Goal: Task Accomplishment & Management: Manage account settings

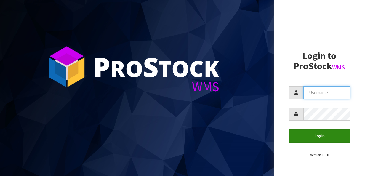
type input "meena"
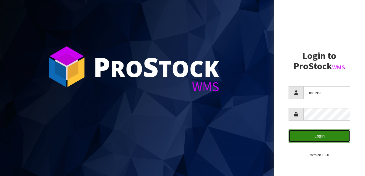
click at [315, 133] on button "Login" at bounding box center [320, 135] width 62 height 13
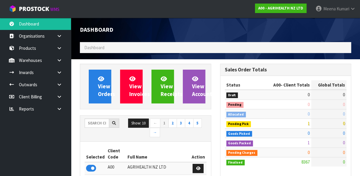
scroll to position [472, 140]
click at [96, 124] on input "text" at bounding box center [97, 122] width 25 height 9
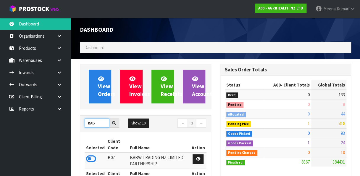
click at [97, 124] on input "BAB" at bounding box center [97, 122] width 25 height 9
type input "C11"
click at [92, 154] on icon at bounding box center [91, 158] width 10 height 9
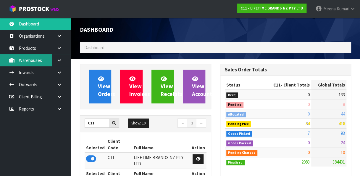
scroll to position [535, 140]
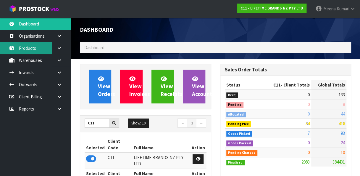
click at [42, 52] on link "Products" at bounding box center [35, 48] width 71 height 12
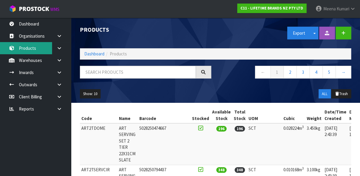
scroll to position [154, 0]
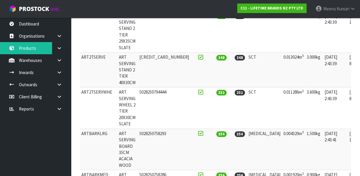
click at [90, 129] on td "ARTBARKLRG" at bounding box center [99, 149] width 38 height 41
copy td "ARTBARKLRG"
click at [64, 64] on link at bounding box center [61, 60] width 19 height 12
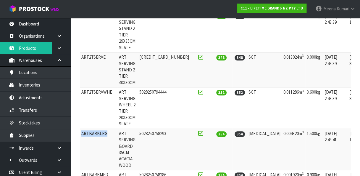
scroll to position [0, 0]
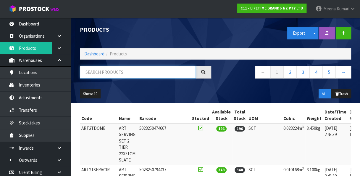
click at [138, 73] on input "text" at bounding box center [138, 72] width 116 height 13
paste input "ARTBARKLRG"
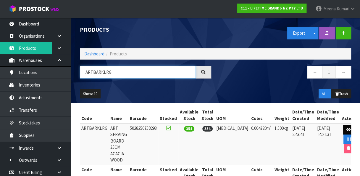
type input "ARTBARKLRG"
click at [347, 128] on icon at bounding box center [349, 130] width 4 height 4
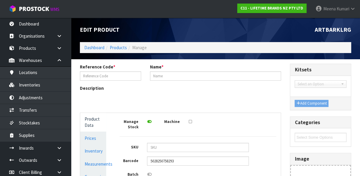
type input "ARTBARKLRG"
type input "ART SERVING BOARD 35CM ACACIA WOOD"
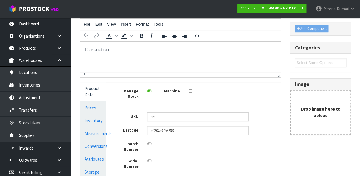
scroll to position [78, 0]
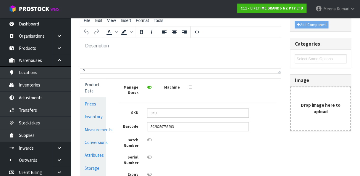
click at [111, 127] on div "Manage Stock Machine SKU Barcode 5028250758293 Batch Number Serial Number Expir…" at bounding box center [198, 160] width 175 height 165
click at [104, 129] on link "Measurements" at bounding box center [93, 130] width 26 height 12
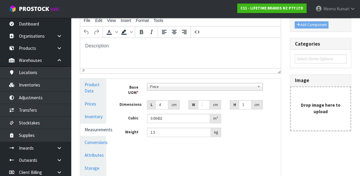
click at [104, 129] on link "Measurements" at bounding box center [93, 130] width 26 height 12
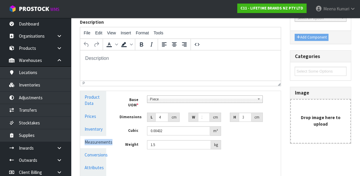
scroll to position [69, 0]
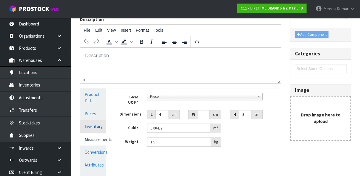
click at [98, 128] on link "Inventory" at bounding box center [93, 126] width 26 height 12
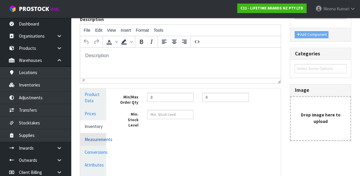
click at [104, 141] on link "Measurements" at bounding box center [93, 139] width 26 height 12
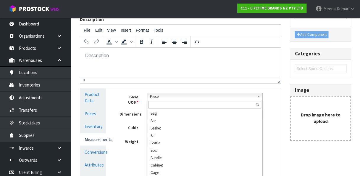
scroll to position [114, 0]
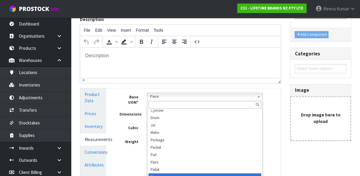
click at [228, 98] on span "Piece" at bounding box center [202, 96] width 105 height 7
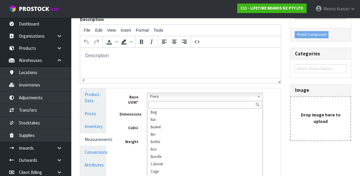
scroll to position [0, 0]
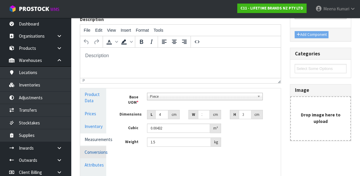
click at [97, 150] on link "Conversions" at bounding box center [93, 152] width 26 height 12
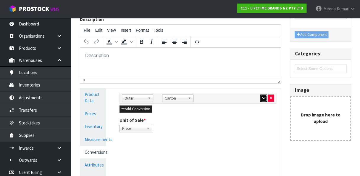
click at [267, 99] on button "button" at bounding box center [264, 97] width 7 height 7
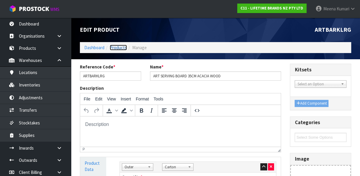
click at [118, 47] on link "Products" at bounding box center [118, 48] width 17 height 6
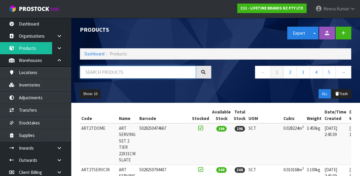
click at [114, 76] on input "text" at bounding box center [138, 72] width 116 height 13
click at [98, 56] on link "Dashboard" at bounding box center [94, 54] width 20 height 6
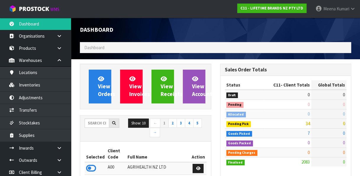
scroll to position [529, 140]
click at [98, 121] on input "text" at bounding box center [97, 122] width 25 height 9
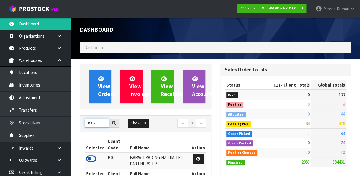
type input "BAB"
click at [93, 158] on icon at bounding box center [91, 158] width 10 height 9
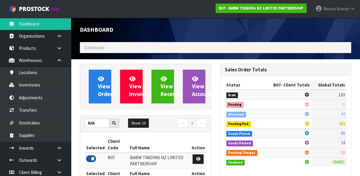
scroll to position [459, 140]
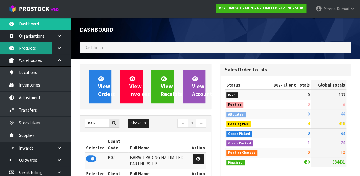
click at [38, 52] on link "Products" at bounding box center [35, 48] width 71 height 12
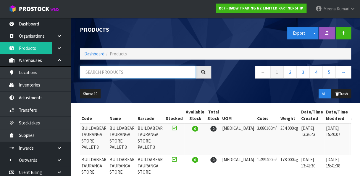
click at [98, 74] on input "text" at bounding box center [138, 72] width 116 height 13
paste input "501-6)"
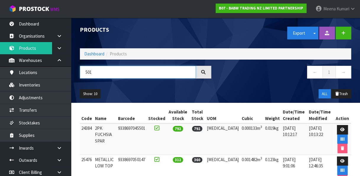
type input "501"
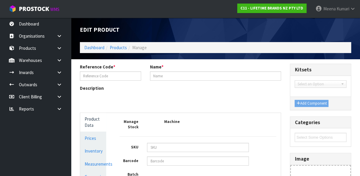
type input "ARTBARKLRG"
type input "ART SERVING BOARD 35CM ACACIA WOOD"
type input "5028250758293"
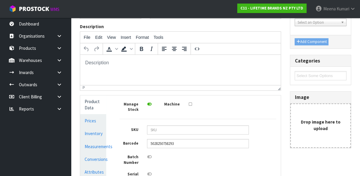
scroll to position [64, 0]
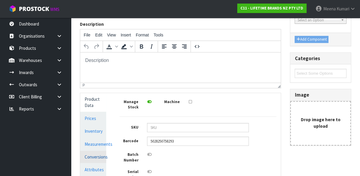
click at [105, 151] on link "Conversions" at bounding box center [93, 157] width 26 height 12
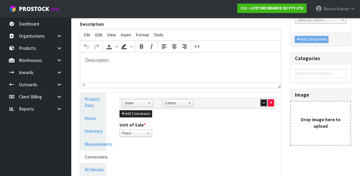
click at [262, 103] on icon "button" at bounding box center [263, 103] width 3 height 4
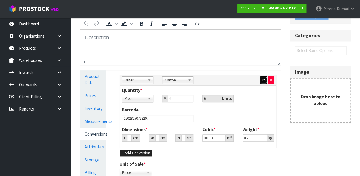
scroll to position [84, 0]
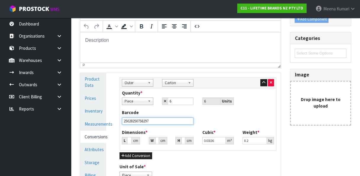
click at [158, 122] on input "25028250758297" at bounding box center [158, 120] width 72 height 7
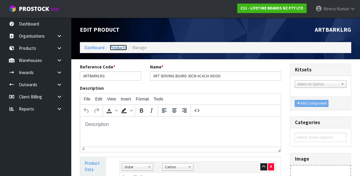
click at [119, 46] on link "Products" at bounding box center [118, 48] width 17 height 6
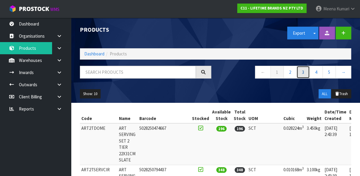
click at [305, 68] on link "3" at bounding box center [303, 72] width 13 height 13
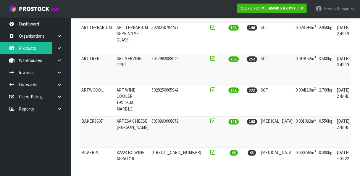
scroll to position [134, 0]
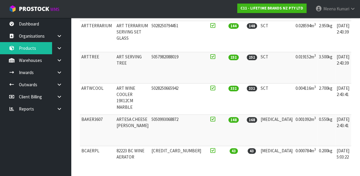
click at [87, 146] on td "BCAERPL" at bounding box center [97, 161] width 35 height 31
copy td "BCAERPL"
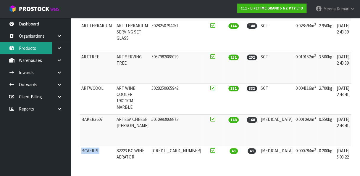
click at [33, 53] on link "Products" at bounding box center [35, 48] width 71 height 12
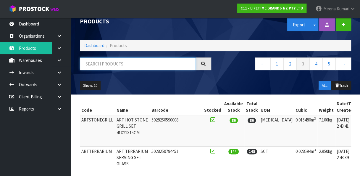
click at [149, 63] on input "text" at bounding box center [138, 63] width 116 height 13
paste input "BCAERPL"
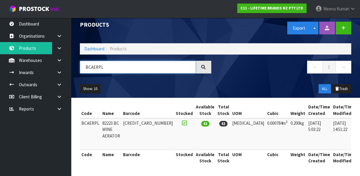
scroll to position [4, 0]
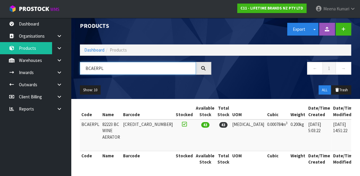
type input "BCAERPL"
click at [360, 122] on link at bounding box center [365, 125] width 11 height 9
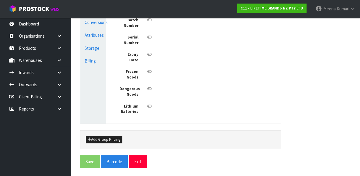
type input "BCAERPL"
type input "82223 BC WINE AERATOR"
type input "[CREDIT_CARD_NUMBER]"
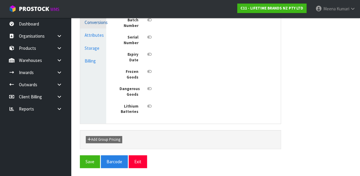
click at [106, 21] on link "Conversions" at bounding box center [93, 22] width 26 height 12
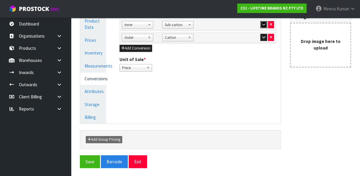
click at [265, 23] on icon "button" at bounding box center [263, 25] width 3 height 4
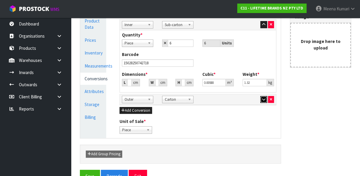
click at [265, 100] on icon "button" at bounding box center [263, 99] width 3 height 4
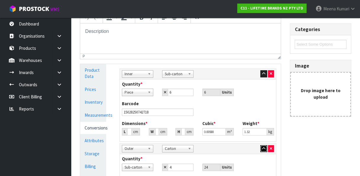
scroll to position [70, 0]
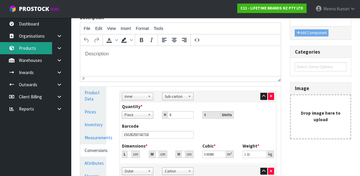
click at [44, 54] on link "Products" at bounding box center [35, 48] width 71 height 12
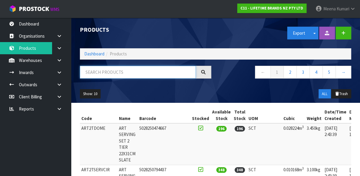
click at [111, 77] on input "text" at bounding box center [138, 72] width 116 height 13
click at [110, 75] on input "text" at bounding box center [138, 72] width 116 height 13
paste input "BCAERPL"
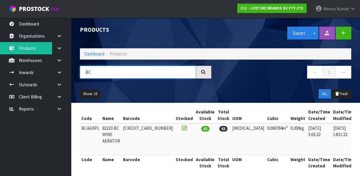
type input "B"
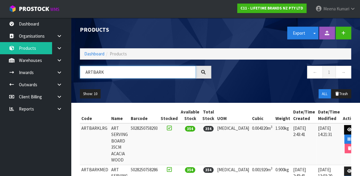
type input "ARTBARK"
click at [348, 128] on icon at bounding box center [350, 130] width 4 height 4
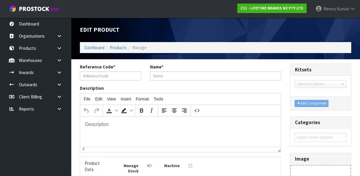
type input "ARTBARKLRG"
type input "ART SERVING BOARD 35CM ACACIA WOOD"
type input "5028250758293"
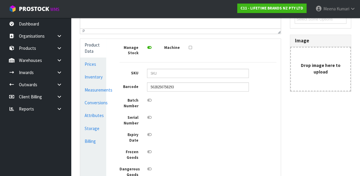
scroll to position [128, 0]
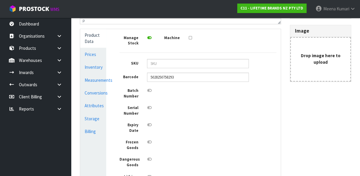
click at [109, 93] on div "Product Data Prices Inventory Measurements Conversions Attributes Storage Billi…" at bounding box center [93, 111] width 35 height 165
click at [97, 94] on link "Conversions" at bounding box center [93, 93] width 26 height 12
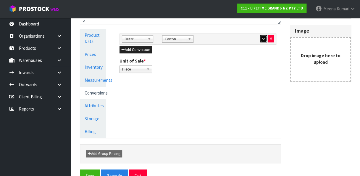
click at [263, 37] on icon "button" at bounding box center [263, 39] width 3 height 4
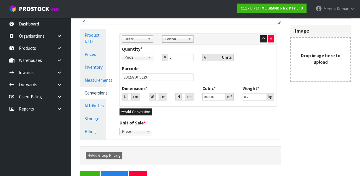
click at [212, 152] on div "Add Group Pricing" at bounding box center [180, 155] width 198 height 7
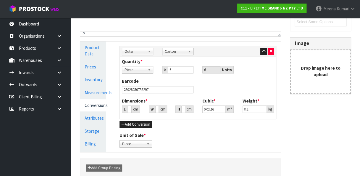
scroll to position [117, 0]
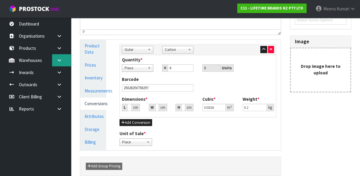
click at [61, 65] on link at bounding box center [61, 60] width 19 height 12
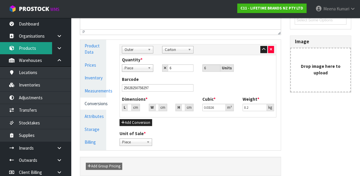
click at [39, 49] on link "Products" at bounding box center [35, 48] width 71 height 12
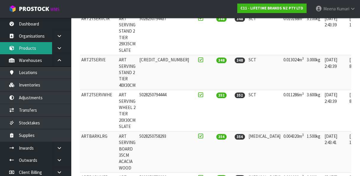
scroll to position [150, 0]
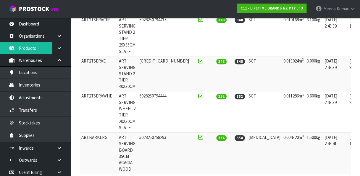
click at [355, 65] on div "Code Name Barcode Stocked Available Stock Total Stock UOM Cubic Weight Date/Tim…" at bounding box center [216, 168] width 281 height 422
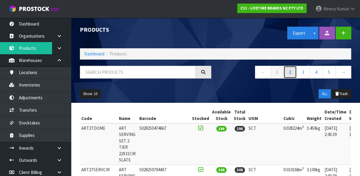
click at [293, 72] on link "2" at bounding box center [290, 72] width 13 height 13
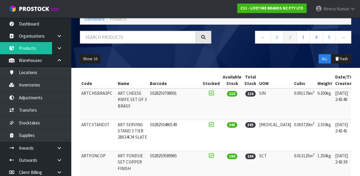
scroll to position [33, 0]
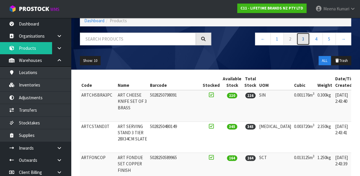
click at [308, 36] on link "3" at bounding box center [303, 39] width 13 height 13
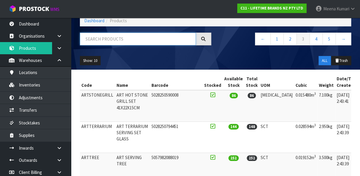
click at [156, 41] on input "text" at bounding box center [138, 39] width 116 height 13
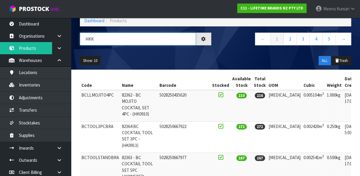
scroll to position [0, 0]
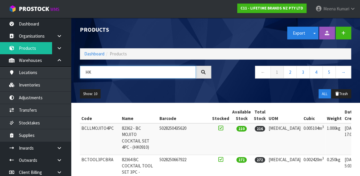
click at [167, 72] on input "HK" at bounding box center [138, 72] width 116 height 13
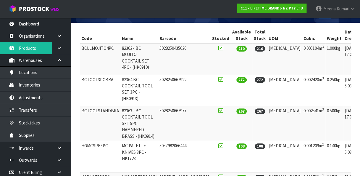
scroll to position [5, 0]
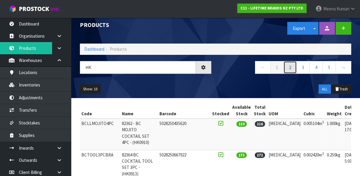
click at [291, 67] on link "2" at bounding box center [290, 67] width 13 height 13
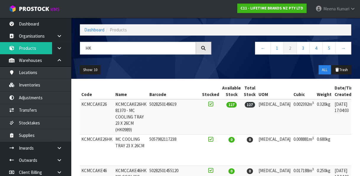
scroll to position [0, 0]
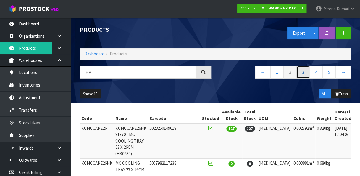
click at [307, 73] on link "3" at bounding box center [303, 72] width 13 height 13
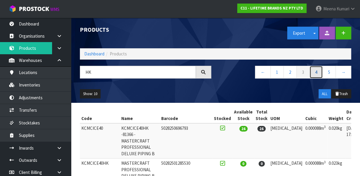
click at [319, 73] on link "4" at bounding box center [316, 72] width 13 height 13
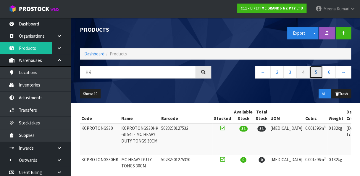
click at [316, 75] on link "5" at bounding box center [316, 72] width 13 height 13
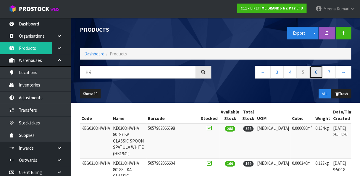
click at [320, 75] on link "6" at bounding box center [316, 72] width 13 height 13
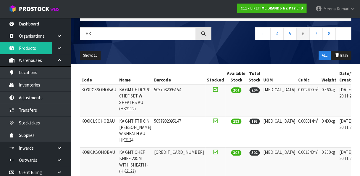
scroll to position [37, 0]
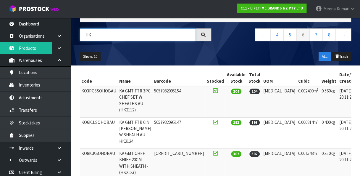
click at [150, 35] on input "HK" at bounding box center [138, 34] width 116 height 13
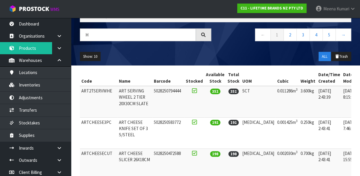
drag, startPoint x: 357, startPoint y: 89, endPoint x: 361, endPoint y: 81, distance: 8.7
click at [360, 81] on html "Toggle navigation ProStock WMS C11 - LIFETIME BRANDS NZ PTY LTD [PERSON_NAME] L…" at bounding box center [180, 51] width 360 height 176
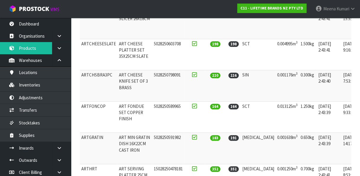
scroll to position [0, 0]
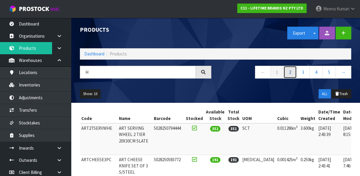
click at [291, 68] on link "2" at bounding box center [290, 72] width 13 height 13
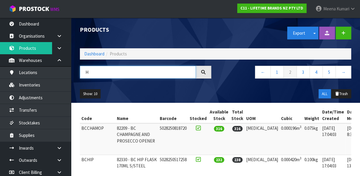
click at [150, 74] on input "H" at bounding box center [138, 72] width 116 height 13
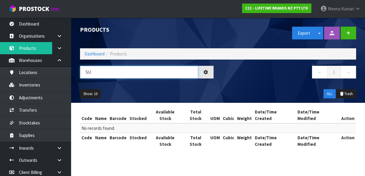
type input "S"
type input "H"
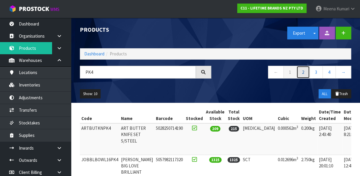
click at [309, 73] on link "2" at bounding box center [303, 72] width 13 height 13
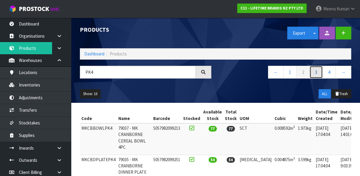
click at [318, 72] on link "3" at bounding box center [316, 72] width 13 height 13
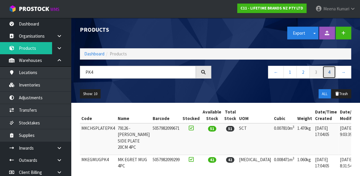
click at [328, 73] on link "4" at bounding box center [329, 72] width 13 height 13
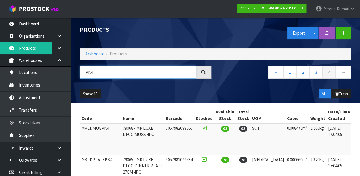
click at [148, 78] on input "PK4" at bounding box center [138, 72] width 116 height 13
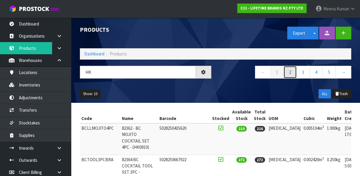
click at [291, 68] on link "2" at bounding box center [290, 72] width 13 height 13
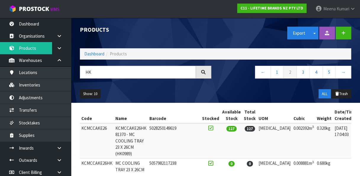
click at [360, 41] on header "Products Export Split button! SOH Summary Measurements Dangerous Goods Import P…" at bounding box center [215, 60] width 289 height 85
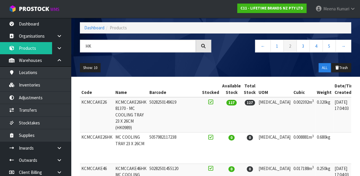
scroll to position [25, 0]
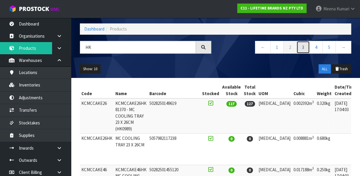
click at [301, 48] on link "3" at bounding box center [303, 47] width 13 height 13
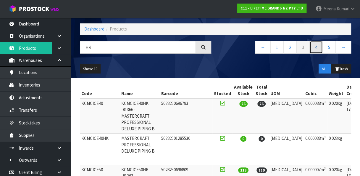
click at [318, 45] on link "4" at bounding box center [316, 47] width 13 height 13
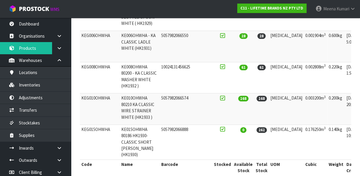
scroll to position [0, 0]
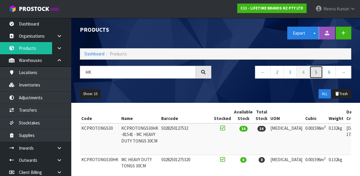
click at [321, 70] on link "5" at bounding box center [316, 72] width 13 height 13
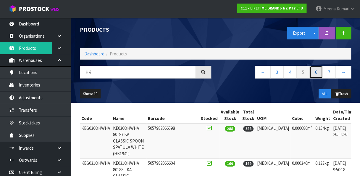
click at [316, 70] on link "6" at bounding box center [316, 72] width 13 height 13
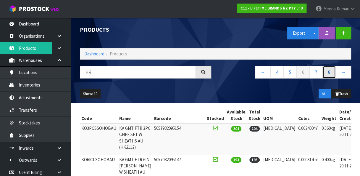
click at [328, 71] on link "8" at bounding box center [329, 72] width 13 height 13
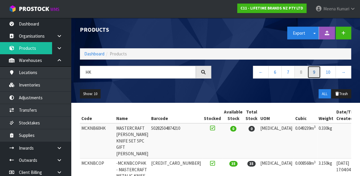
click at [317, 72] on link "9" at bounding box center [314, 72] width 13 height 13
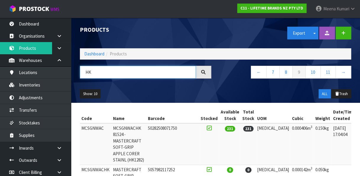
click at [92, 68] on input "HK" at bounding box center [138, 72] width 116 height 13
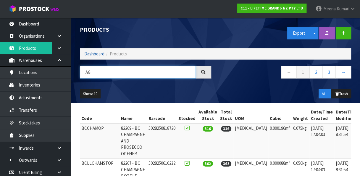
type input "AG"
click at [95, 53] on link "Dashboard" at bounding box center [94, 54] width 20 height 6
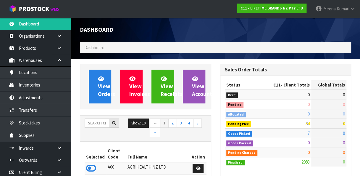
scroll to position [535, 140]
click at [95, 122] on input "text" at bounding box center [97, 122] width 25 height 9
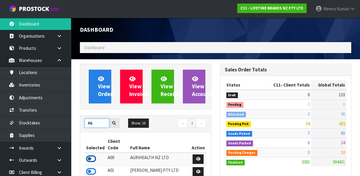
type input "AG"
click at [93, 154] on icon at bounding box center [91, 158] width 10 height 9
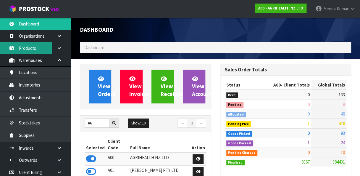
click at [40, 52] on link "Products" at bounding box center [35, 48] width 71 height 12
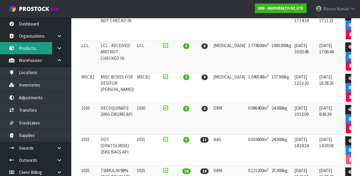
scroll to position [155, 0]
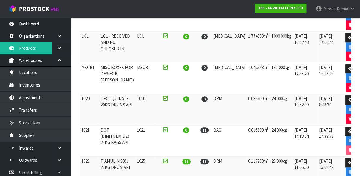
click at [84, 128] on td "1021" at bounding box center [89, 140] width 19 height 31
copy td "1021"
click at [38, 49] on link "Products" at bounding box center [35, 48] width 71 height 12
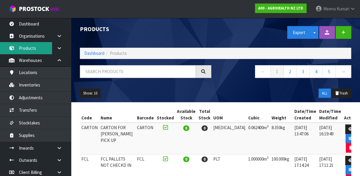
scroll to position [0, 0]
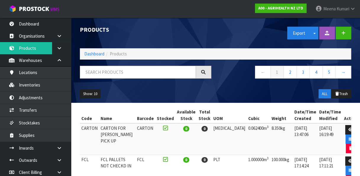
click at [150, 64] on div "Products Export Split button! SOH Summary Measurements Dangerous Goods Import P…" at bounding box center [216, 60] width 281 height 85
click at [138, 77] on input "text" at bounding box center [138, 72] width 116 height 13
paste input "1021"
click at [138, 77] on input "1021" at bounding box center [138, 72] width 116 height 13
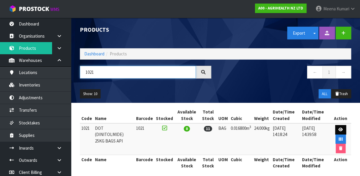
type input "1021"
click at [339, 128] on icon at bounding box center [341, 130] width 4 height 4
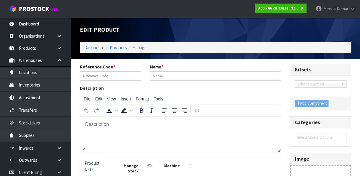
type input "1021"
type input "DOT (DINITOLMIDE) 25KG BAGS API"
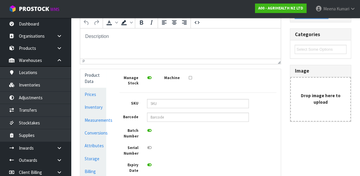
scroll to position [89, 0]
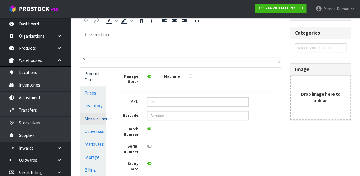
click at [97, 120] on link "Measurements" at bounding box center [93, 119] width 26 height 12
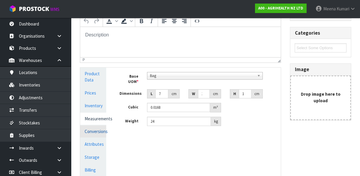
click at [96, 136] on link "Conversions" at bounding box center [93, 131] width 26 height 12
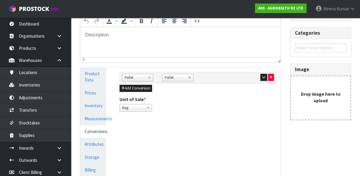
click at [260, 79] on div at bounding box center [258, 77] width 31 height 7
click at [267, 77] on button "button" at bounding box center [264, 77] width 7 height 7
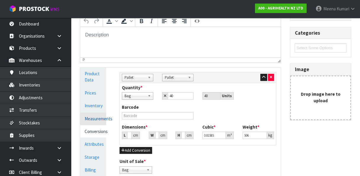
click at [105, 121] on link "Measurements" at bounding box center [93, 119] width 26 height 12
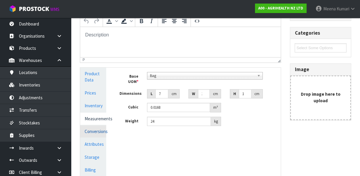
click at [97, 136] on link "Conversions" at bounding box center [93, 131] width 26 height 12
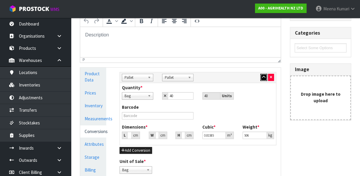
click at [267, 76] on button "button" at bounding box center [264, 77] width 7 height 7
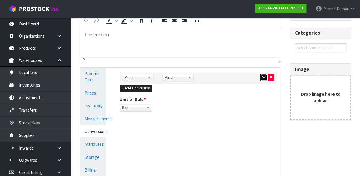
click at [267, 76] on button "button" at bounding box center [264, 77] width 7 height 7
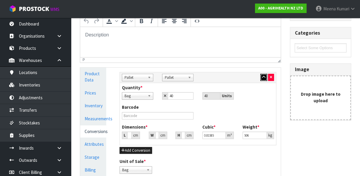
click at [267, 76] on button "button" at bounding box center [264, 77] width 7 height 7
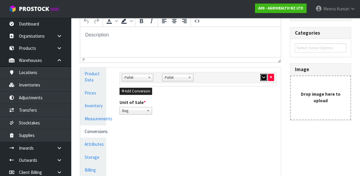
click at [267, 76] on button "button" at bounding box center [264, 77] width 7 height 7
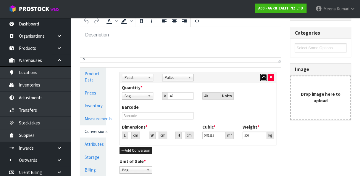
click at [267, 76] on button "button" at bounding box center [264, 77] width 7 height 7
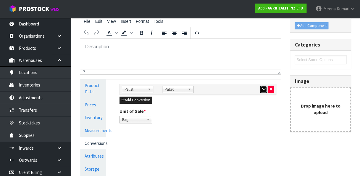
scroll to position [64, 0]
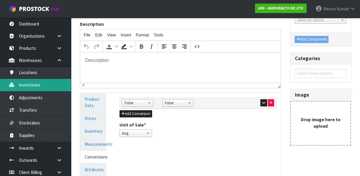
click at [44, 87] on link "Inventories" at bounding box center [35, 85] width 71 height 12
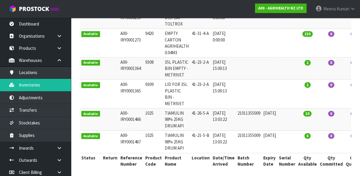
scroll to position [45, 0]
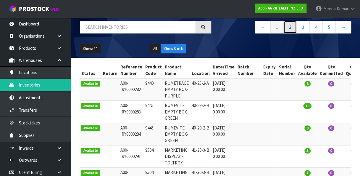
click at [295, 28] on link "2" at bounding box center [290, 27] width 13 height 13
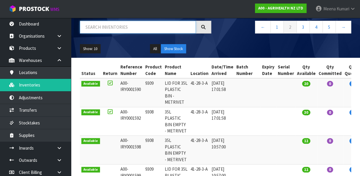
click at [179, 28] on input "text" at bounding box center [138, 27] width 116 height 13
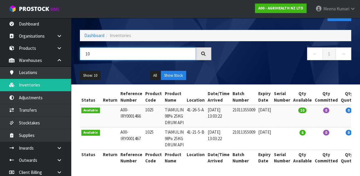
type input "1"
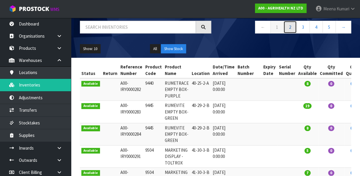
click at [290, 31] on link "2" at bounding box center [290, 27] width 13 height 13
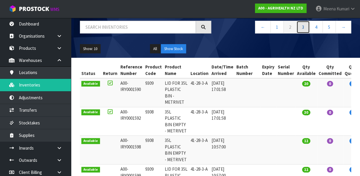
click at [305, 28] on link "3" at bounding box center [303, 27] width 13 height 13
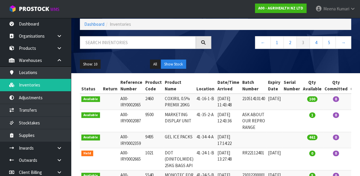
scroll to position [25, 0]
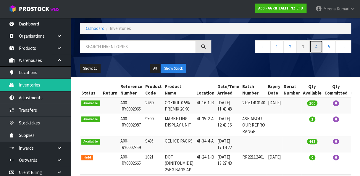
click at [315, 43] on link "4" at bounding box center [316, 46] width 13 height 13
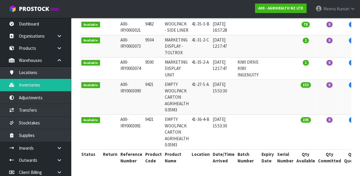
scroll to position [0, 0]
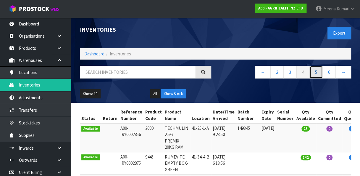
click at [316, 70] on link "5" at bounding box center [316, 72] width 13 height 13
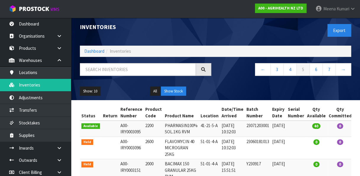
scroll to position [1, 0]
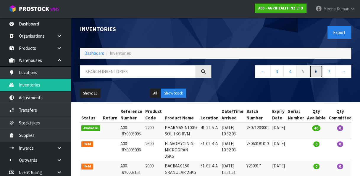
click at [319, 70] on link "6" at bounding box center [316, 71] width 13 height 13
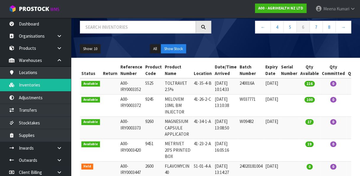
scroll to position [20, 0]
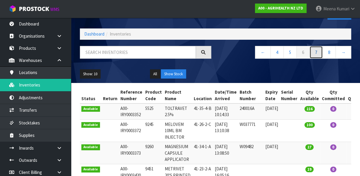
click at [318, 52] on link "7" at bounding box center [316, 52] width 13 height 13
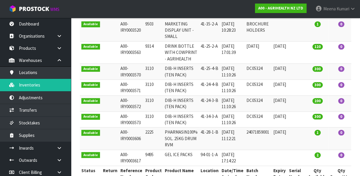
scroll to position [0, 0]
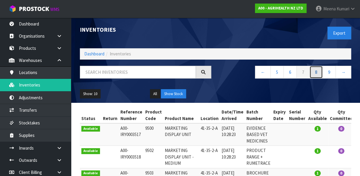
click at [320, 74] on link "8" at bounding box center [316, 72] width 13 height 13
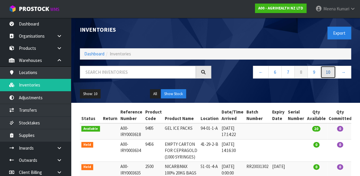
click at [328, 71] on link "10" at bounding box center [328, 72] width 15 height 13
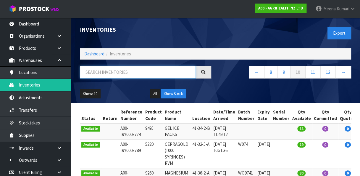
click at [161, 74] on input "text" at bounding box center [138, 72] width 116 height 13
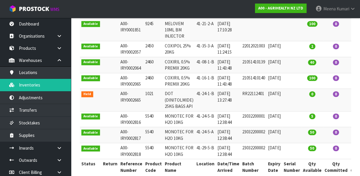
scroll to position [168, 0]
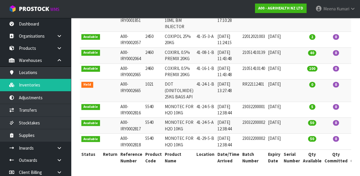
click at [147, 118] on td "5540" at bounding box center [154, 126] width 20 height 16
copy td "5540"
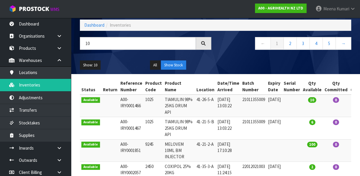
scroll to position [23, 0]
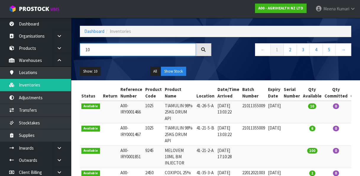
click at [177, 50] on input "10" at bounding box center [138, 49] width 116 height 13
paste input "554"
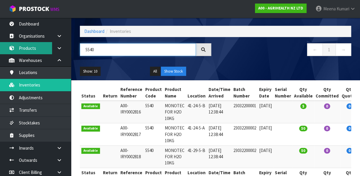
type input "5540"
click at [24, 48] on link "Products" at bounding box center [35, 48] width 71 height 12
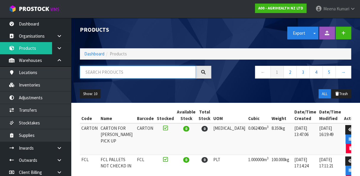
click at [92, 74] on input "text" at bounding box center [138, 72] width 116 height 13
paste input "5540"
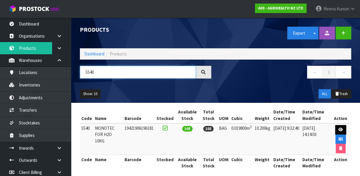
type input "5540"
click at [343, 128] on link at bounding box center [341, 129] width 11 height 9
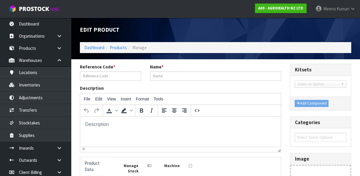
type input "5540"
type input "MONOTEC FOR H2O 10KG"
type input "19421906196181"
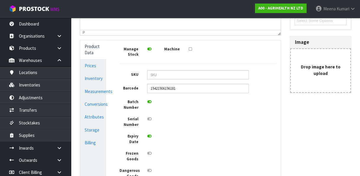
scroll to position [120, 0]
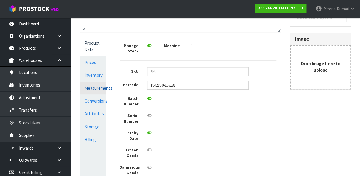
click at [99, 90] on link "Measurements" at bounding box center [93, 88] width 26 height 12
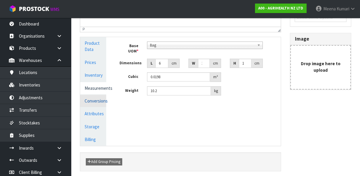
click at [95, 103] on link "Conversions" at bounding box center [93, 101] width 26 height 12
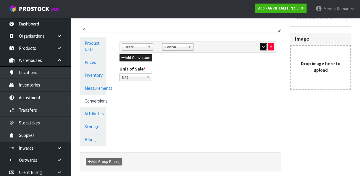
click at [265, 47] on icon "button" at bounding box center [263, 47] width 3 height 4
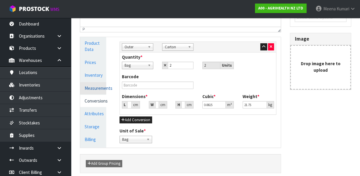
click at [100, 87] on link "Measurements" at bounding box center [93, 88] width 26 height 12
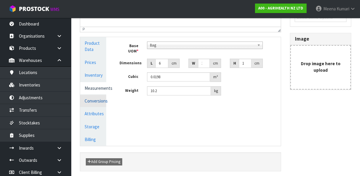
click at [98, 103] on link "Conversions" at bounding box center [93, 101] width 26 height 12
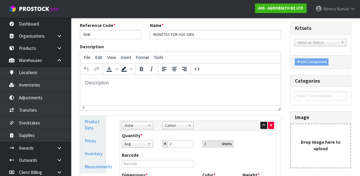
scroll to position [41, 0]
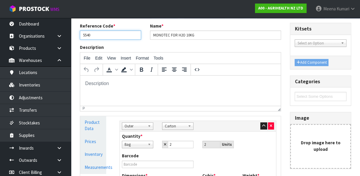
click at [105, 39] on input "5540" at bounding box center [110, 35] width 61 height 9
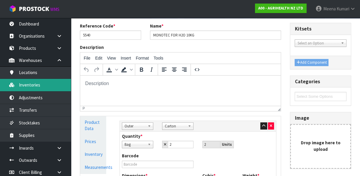
click at [40, 82] on link "Inventories" at bounding box center [35, 85] width 71 height 12
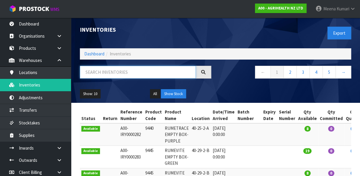
click at [97, 69] on input "text" at bounding box center [138, 72] width 116 height 13
paste input "5540"
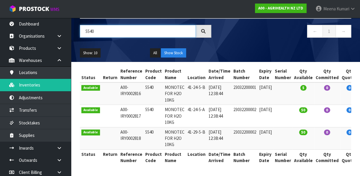
scroll to position [0, 42]
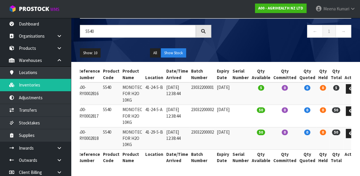
click at [321, 164] on div "Status Return Reference Number Product Code Product Name Location Date/Time Arr…" at bounding box center [216, 118] width 272 height 105
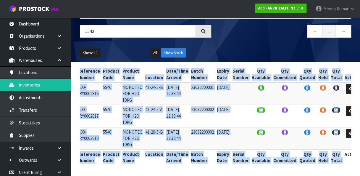
drag, startPoint x: 321, startPoint y: 164, endPoint x: 318, endPoint y: 171, distance: 6.7
click at [318, 171] on div "Status Return Reference Number Product Code Product Name Location Date/Time Arr…" at bounding box center [216, 118] width 272 height 105
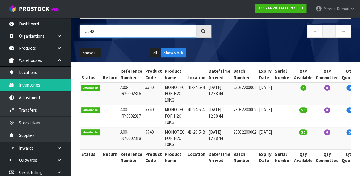
click at [113, 29] on input "5540" at bounding box center [138, 31] width 116 height 13
type input "5"
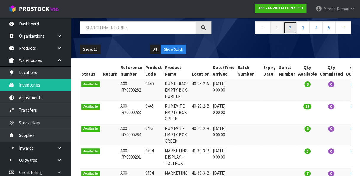
click at [290, 28] on link "2" at bounding box center [290, 27] width 13 height 13
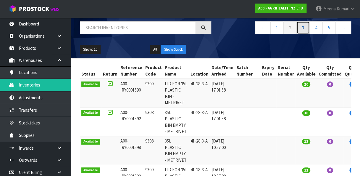
click at [305, 25] on link "3" at bounding box center [303, 27] width 13 height 13
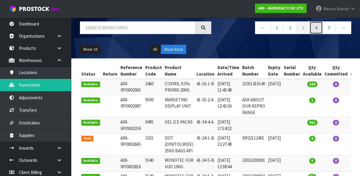
click at [318, 26] on link "4" at bounding box center [316, 27] width 13 height 13
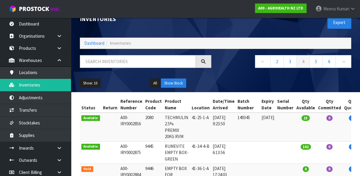
scroll to position [8, 0]
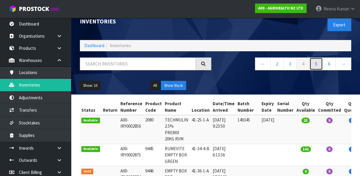
click at [323, 61] on link "5" at bounding box center [316, 63] width 13 height 13
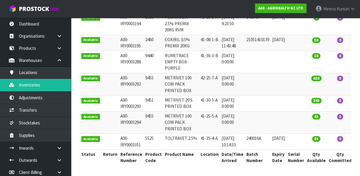
scroll to position [0, 0]
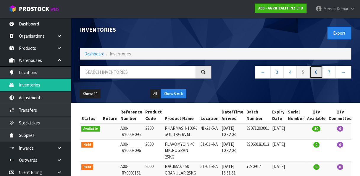
click at [315, 72] on link "6" at bounding box center [316, 72] width 13 height 13
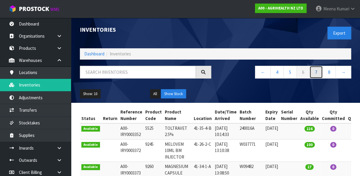
click at [315, 72] on link "7" at bounding box center [316, 72] width 13 height 13
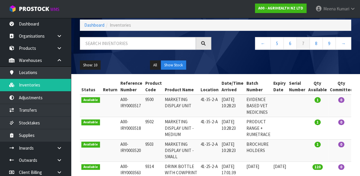
scroll to position [28, 0]
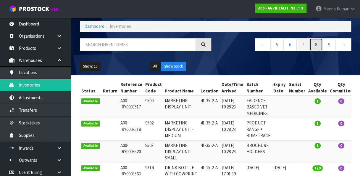
click at [317, 46] on link "8" at bounding box center [316, 44] width 13 height 13
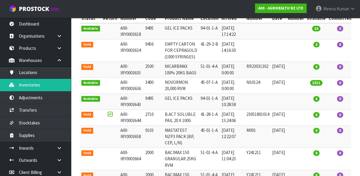
scroll to position [101, 0]
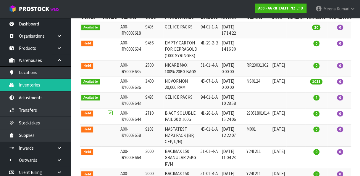
click at [144, 65] on td "2500" at bounding box center [154, 68] width 20 height 16
copy td "2500"
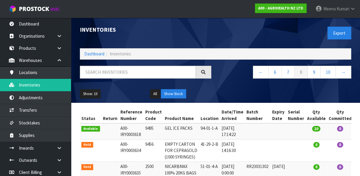
click at [185, 65] on div "Inventories Export Dashboard Inventories ← 6 7 8 9 10 → Show: 10 5 10 25 50 All…" at bounding box center [216, 60] width 281 height 85
click at [180, 70] on input "text" at bounding box center [138, 72] width 116 height 13
paste input "2500"
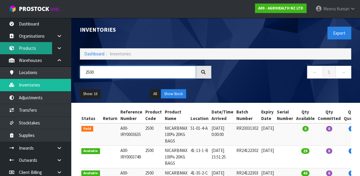
type input "2500"
click at [31, 52] on link "Products" at bounding box center [35, 48] width 71 height 12
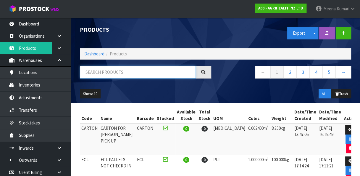
click at [114, 76] on input "text" at bounding box center [138, 72] width 116 height 13
paste input "2500"
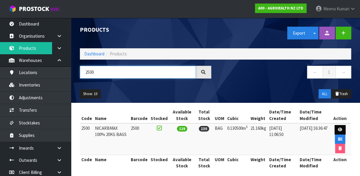
type input "2500"
click at [341, 129] on icon at bounding box center [340, 130] width 4 height 4
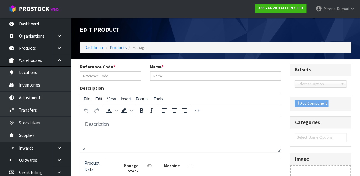
type input "2500"
type input "NICARBMAX 100% 20KG BAGS"
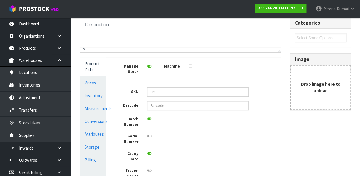
scroll to position [103, 0]
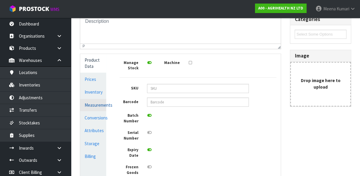
click at [94, 105] on link "Measurements" at bounding box center [93, 105] width 26 height 12
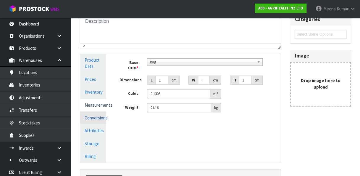
click at [104, 118] on link "Conversions" at bounding box center [93, 118] width 26 height 12
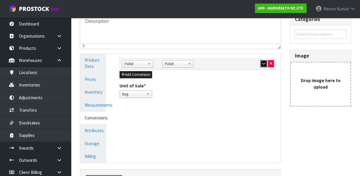
click at [263, 62] on icon "button" at bounding box center [263, 64] width 3 height 4
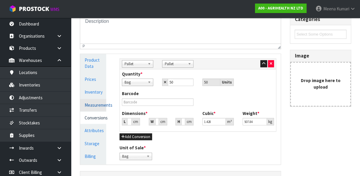
click at [105, 106] on link "Measurements" at bounding box center [93, 105] width 26 height 12
